Goal: Information Seeking & Learning: Learn about a topic

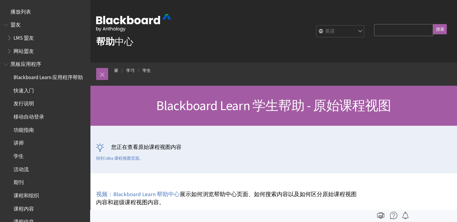
scroll to position [710, 0]
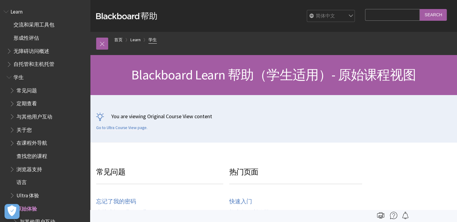
click at [153, 39] on link "学生" at bounding box center [152, 40] width 8 height 8
click at [121, 39] on link "首页" at bounding box center [118, 40] width 8 height 8
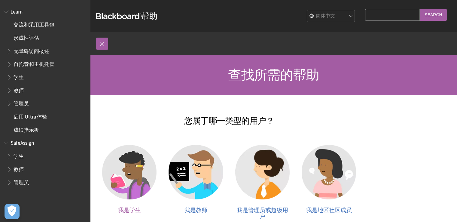
click at [136, 157] on img at bounding box center [129, 172] width 54 height 54
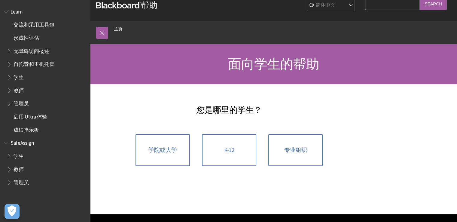
scroll to position [70, 0]
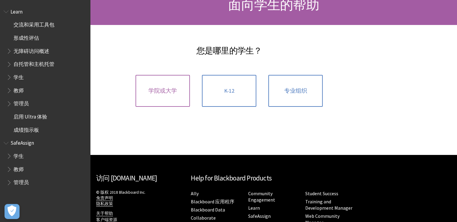
click at [179, 85] on link "学院或大学" at bounding box center [163, 91] width 54 height 32
